Goal: Information Seeking & Learning: Find specific fact

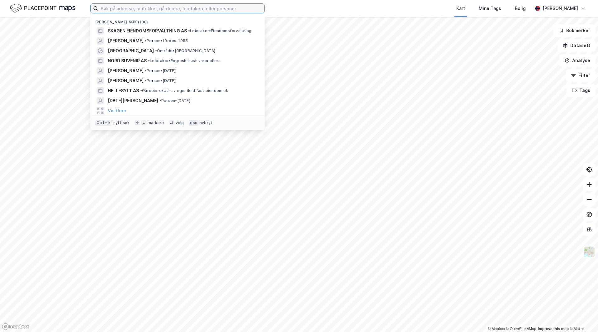
click at [189, 11] on input at bounding box center [181, 8] width 166 height 9
paste input "[PERSON_NAME]"
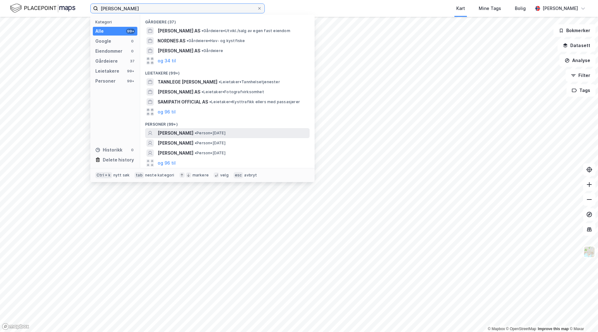
type input "[PERSON_NAME]"
click at [183, 133] on span "[PERSON_NAME]" at bounding box center [176, 132] width 36 height 7
